Goal: Check status: Check status

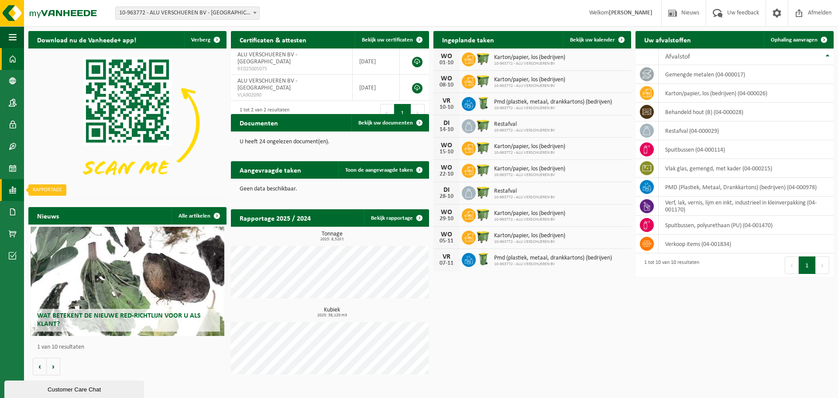
click at [15, 189] on span at bounding box center [13, 190] width 8 height 22
click at [67, 207] on span "In lijstvorm" at bounding box center [66, 208] width 31 height 17
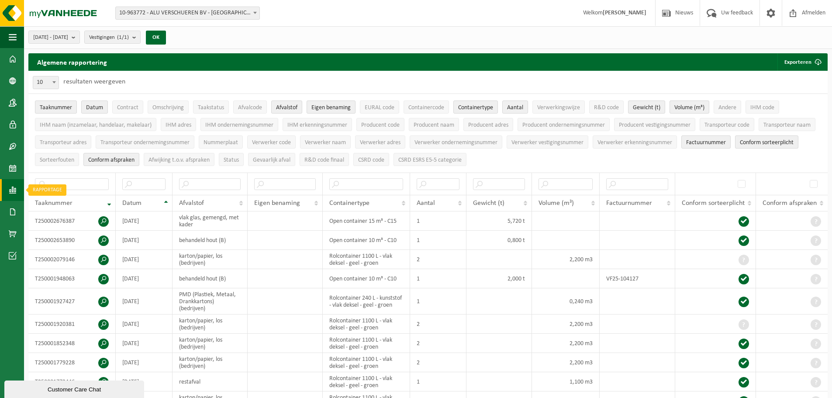
click at [13, 190] on span at bounding box center [13, 190] width 8 height 22
click at [63, 190] on span "In grafiekvorm" at bounding box center [70, 190] width 39 height 17
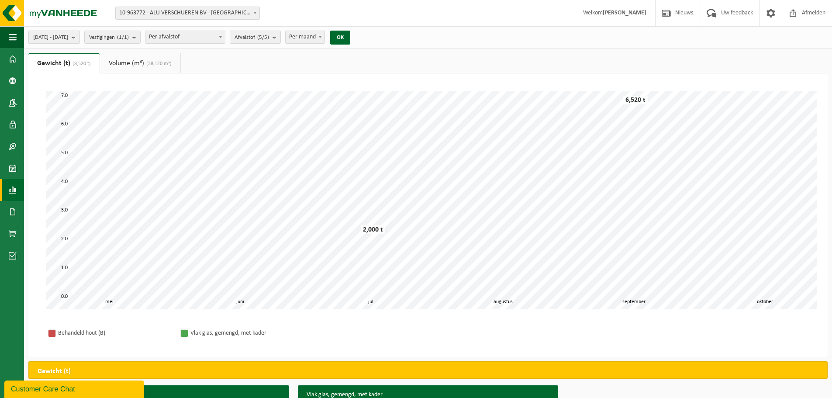
click at [68, 36] on span "2025-05-01 - 2025-10-01" at bounding box center [50, 37] width 35 height 13
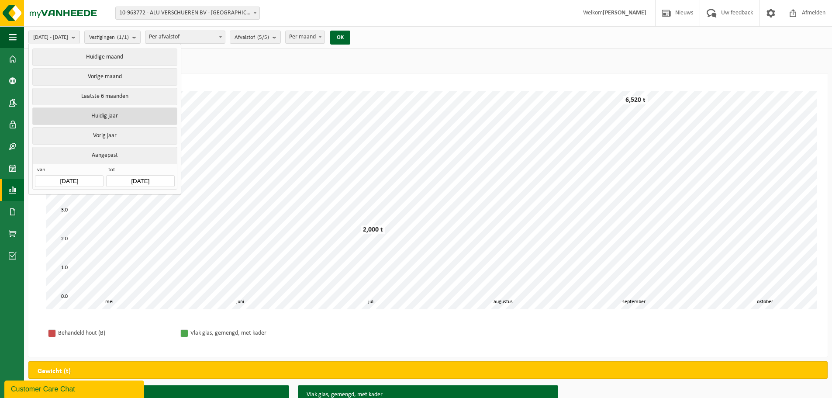
click at [79, 114] on button "Huidig jaar" at bounding box center [104, 115] width 145 height 17
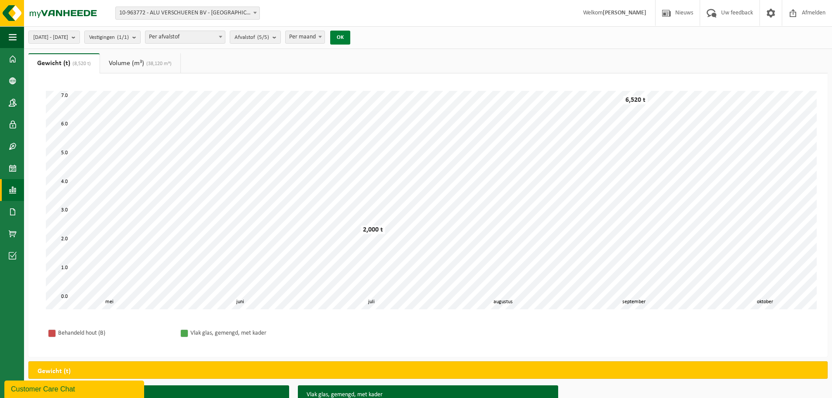
click at [350, 37] on button "OK" at bounding box center [340, 38] width 20 height 14
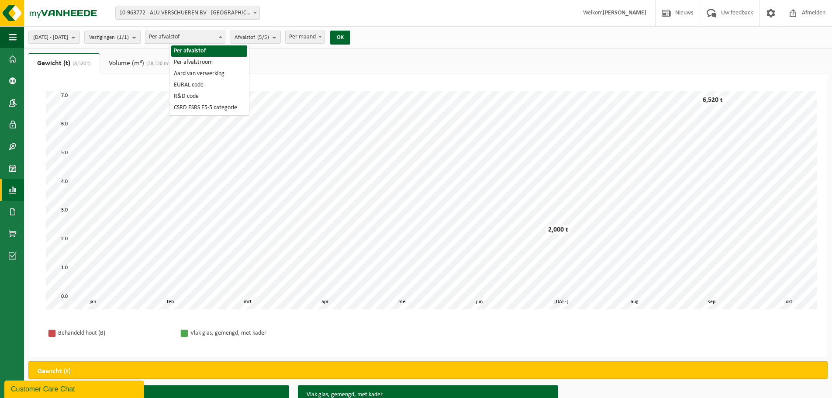
click at [203, 36] on span "Per afvalstof" at bounding box center [184, 37] width 79 height 12
select select "2"
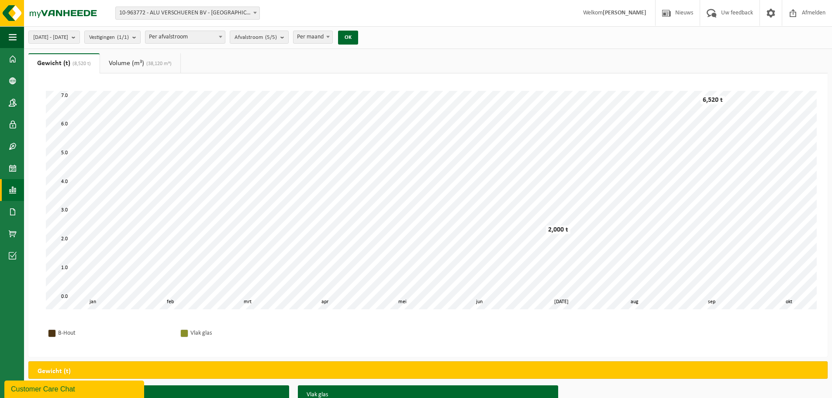
click at [218, 36] on span "Per afvalstroom" at bounding box center [184, 37] width 79 height 12
click at [275, 38] on span "Afvalstroom (5/5)" at bounding box center [255, 37] width 42 height 13
click at [332, 40] on span "Per maand" at bounding box center [312, 37] width 39 height 12
click at [332, 39] on span "Per maand" at bounding box center [312, 37] width 39 height 12
click at [144, 64] on link "Volume (m³) (38,120 m³)" at bounding box center [140, 63] width 80 height 20
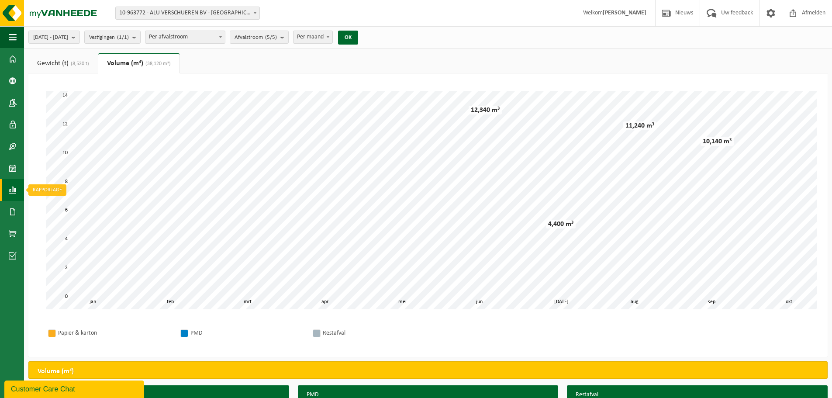
click at [14, 190] on span at bounding box center [13, 190] width 8 height 22
click at [55, 210] on span "In lijstvorm" at bounding box center [66, 208] width 31 height 17
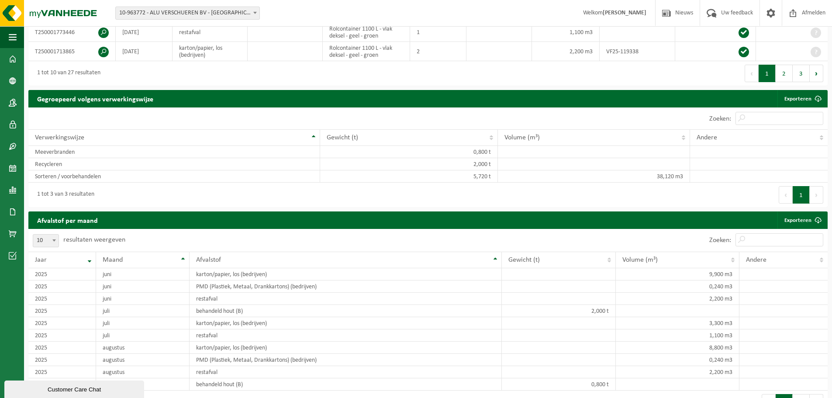
scroll to position [393, 0]
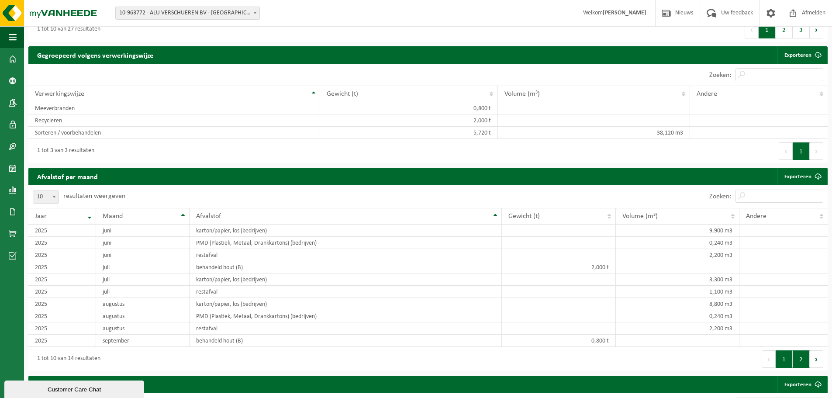
click at [800, 361] on button "2" at bounding box center [800, 358] width 17 height 17
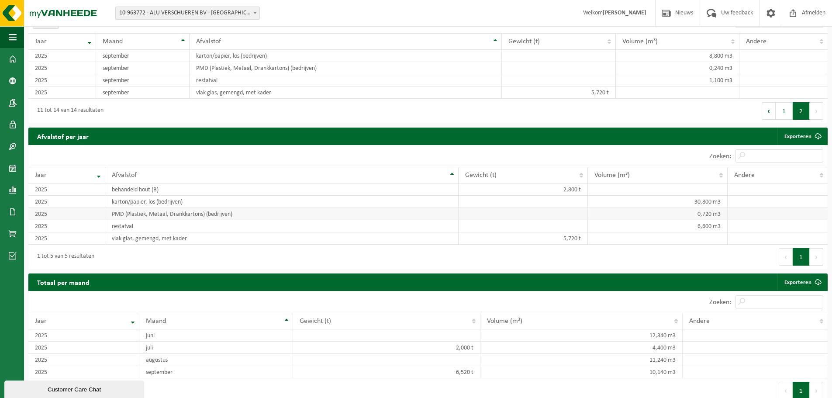
scroll to position [575, 0]
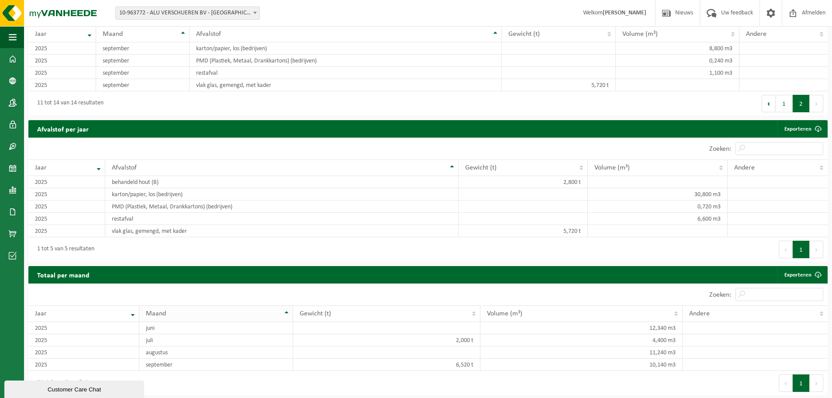
click at [286, 310] on th "Maand" at bounding box center [216, 313] width 154 height 17
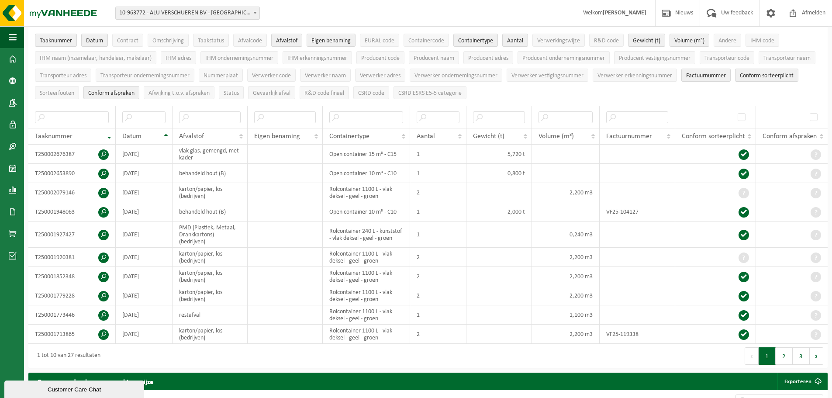
scroll to position [51, 0]
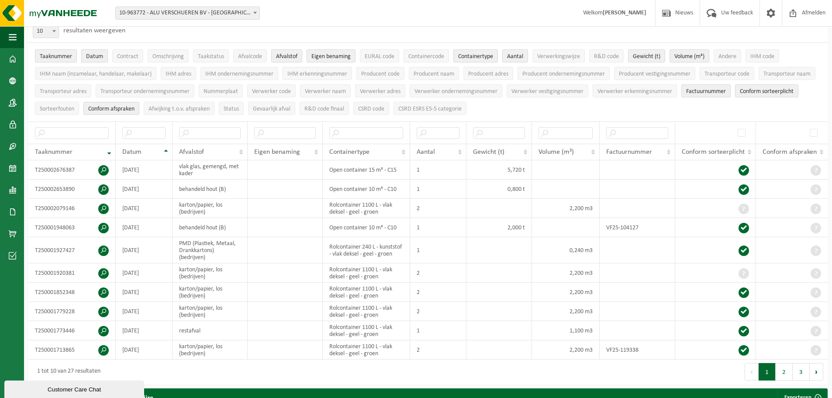
click at [94, 54] on span "Datum" at bounding box center [94, 56] width 17 height 7
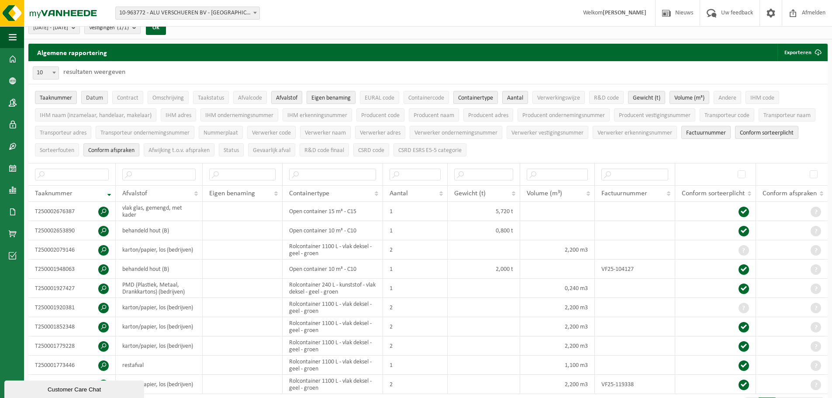
scroll to position [0, 0]
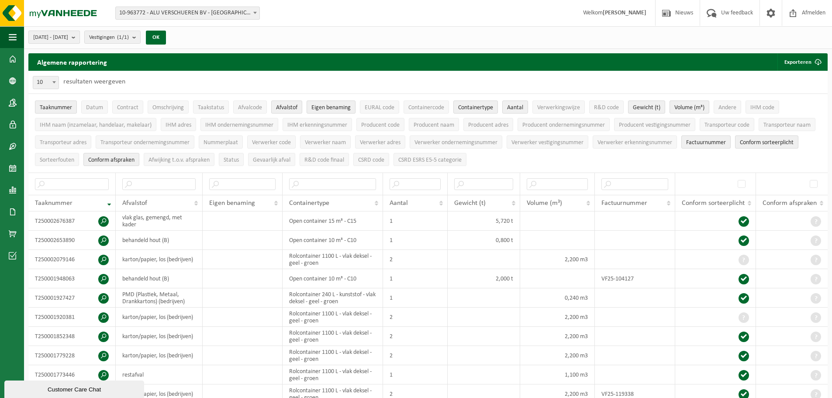
click at [80, 37] on button "2025-01-01 - 2025-10-01" at bounding box center [54, 37] width 52 height 13
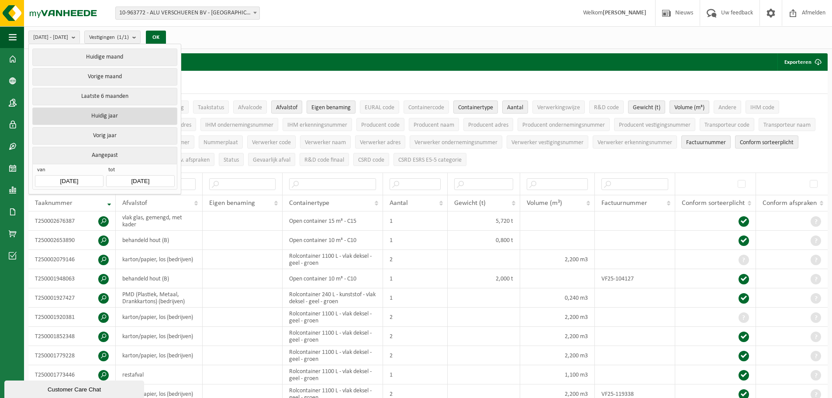
click at [104, 114] on button "Huidig jaar" at bounding box center [104, 115] width 145 height 17
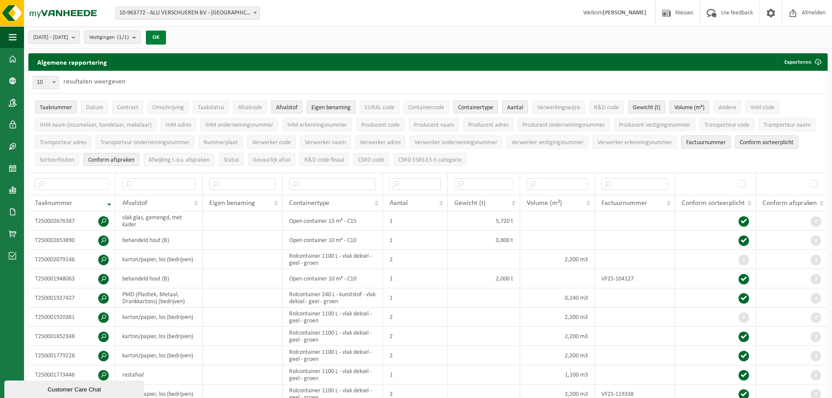
click at [166, 38] on button "OK" at bounding box center [156, 38] width 20 height 14
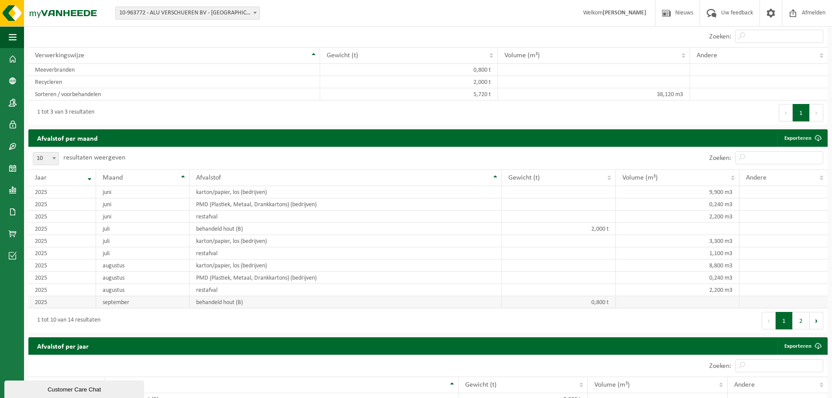
scroll to position [379, 0]
